Goal: Check status: Check status

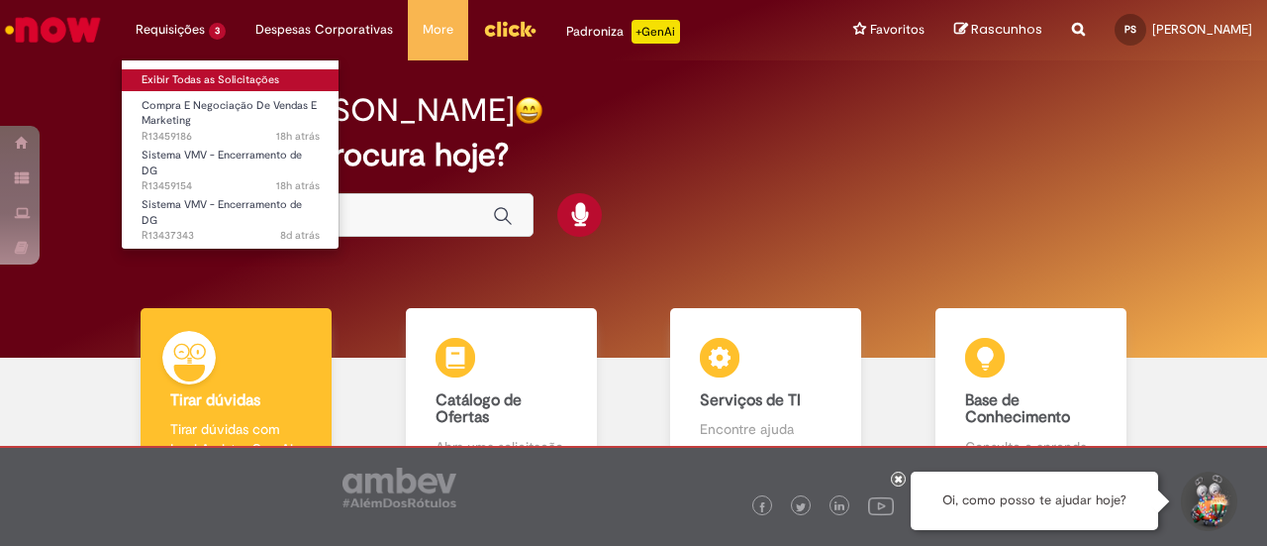
click at [206, 80] on link "Exibir Todas as Solicitações" at bounding box center [231, 80] width 218 height 22
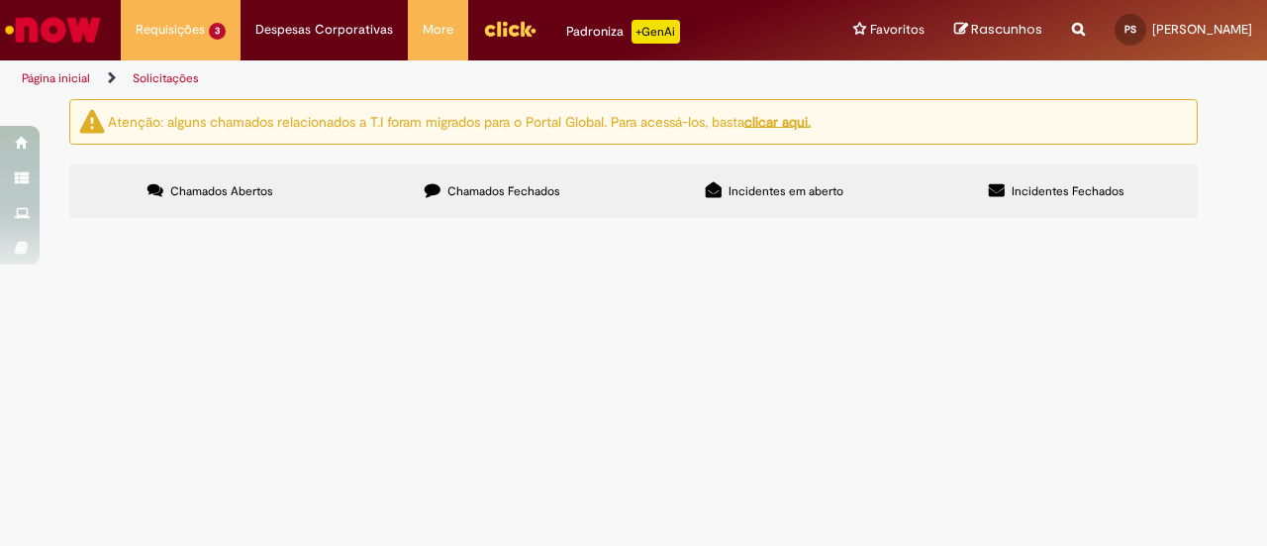
click at [469, 177] on label "Chamados Fechados" at bounding box center [492, 190] width 282 height 53
click at [0, 0] on span "Orçamento para criação do projeto de capas personalizadas de futebol de cbe" at bounding box center [0, 0] width 0 height 0
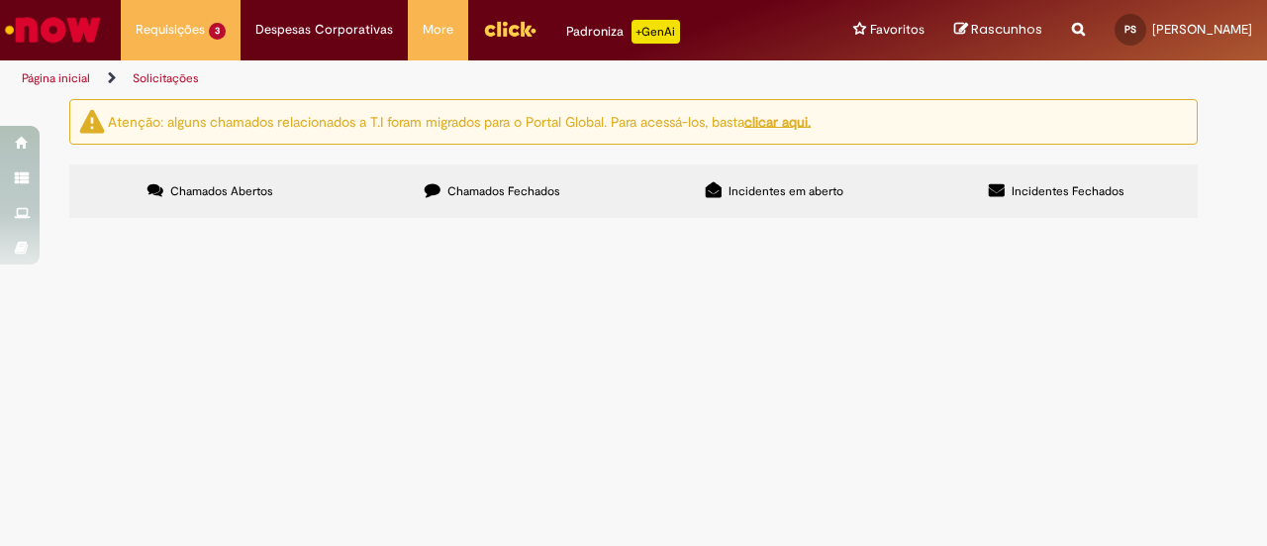
click at [0, 0] on span "Compra E Negociação De Vendas E Marketing" at bounding box center [0, 0] width 0 height 0
click at [149, 270] on body "Pular para o conteúdo da página Requisições 3 Exibir Todas as Solicitações Comp…" at bounding box center [633, 273] width 1267 height 546
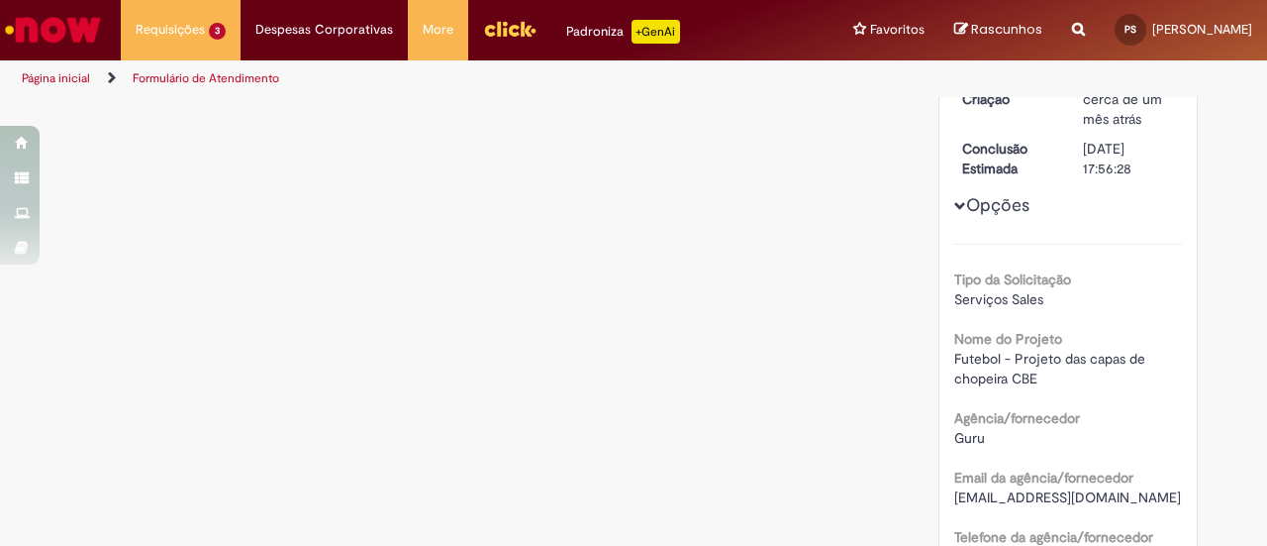
drag, startPoint x: 149, startPoint y: 270, endPoint x: 132, endPoint y: 269, distance: 17.8
click at [132, 269] on div "Feedback" at bounding box center [633, 273] width 1267 height 546
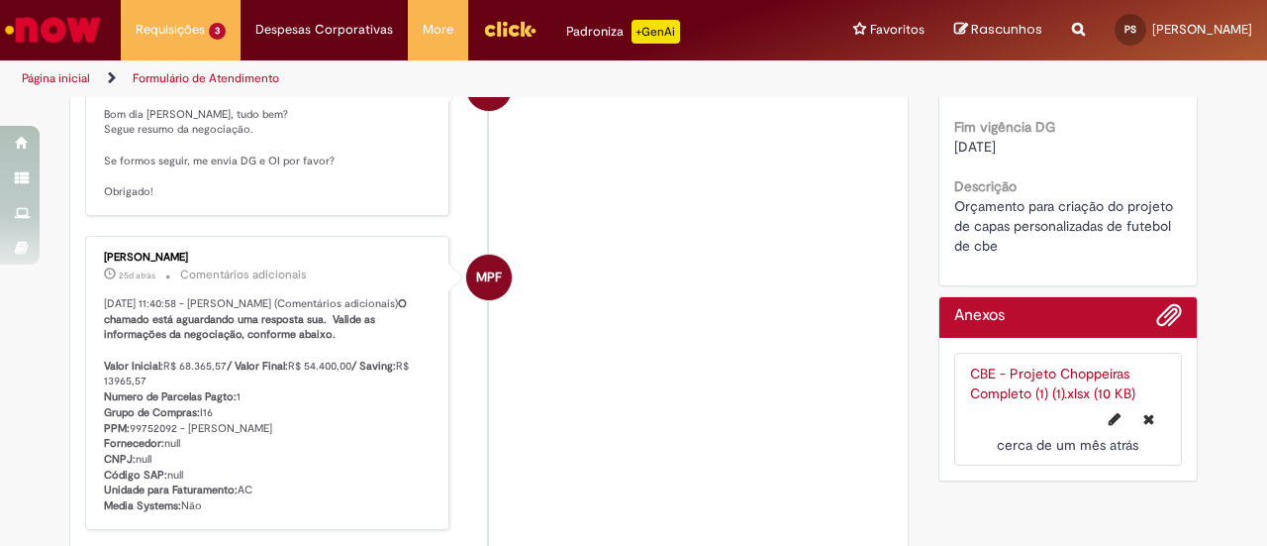
scroll to position [1400, 0]
